Goal: Task Accomplishment & Management: Manage account settings

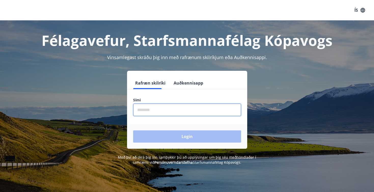
click at [163, 108] on input "phone" at bounding box center [187, 110] width 108 height 12
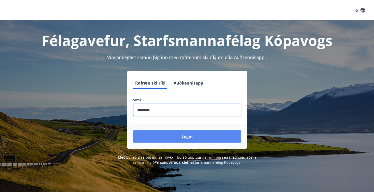
type input "********"
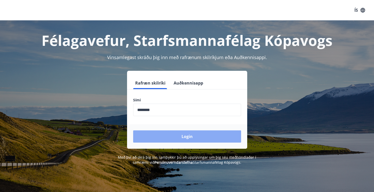
click at [170, 136] on button "Login" at bounding box center [187, 137] width 108 height 12
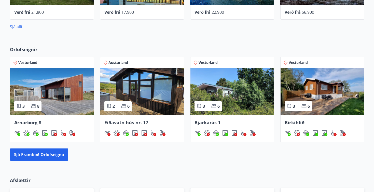
scroll to position [363, 0]
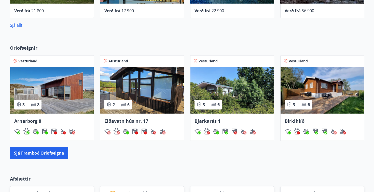
click at [245, 97] on img at bounding box center [233, 90] width 84 height 47
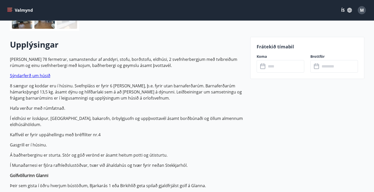
scroll to position [144, 0]
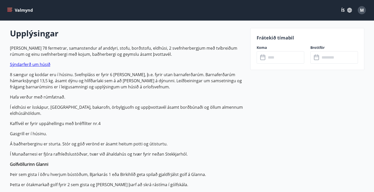
click at [265, 60] on icon at bounding box center [263, 57] width 5 height 5
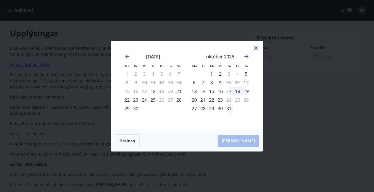
click at [257, 49] on icon at bounding box center [256, 48] width 6 height 6
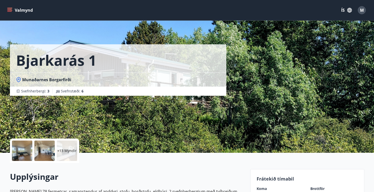
scroll to position [0, 0]
click at [14, 12] on button "Valmynd" at bounding box center [20, 10] width 29 height 9
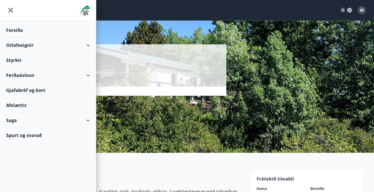
click at [26, 47] on div "Orlofseignir" at bounding box center [48, 45] width 84 height 15
